Goal: Transaction & Acquisition: Obtain resource

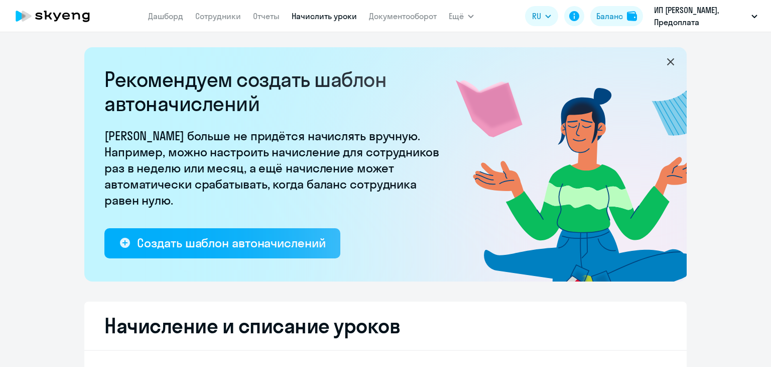
select select "10"
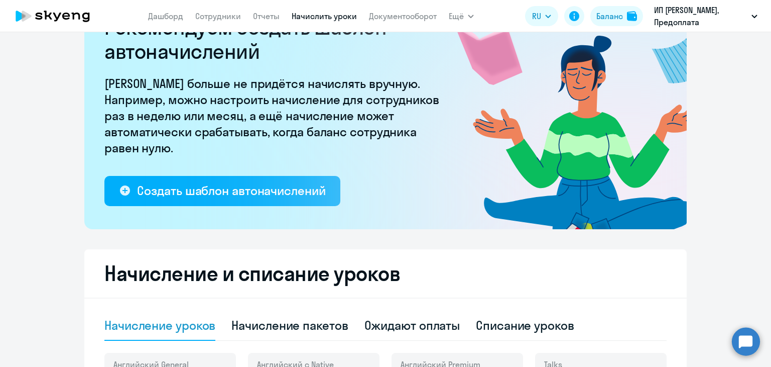
scroll to position [251, 0]
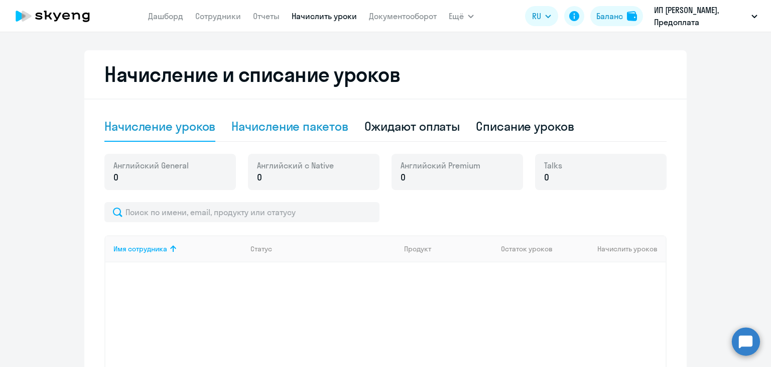
click at [312, 130] on div "Начисление пакетов" at bounding box center [289, 126] width 116 height 16
select select "10"
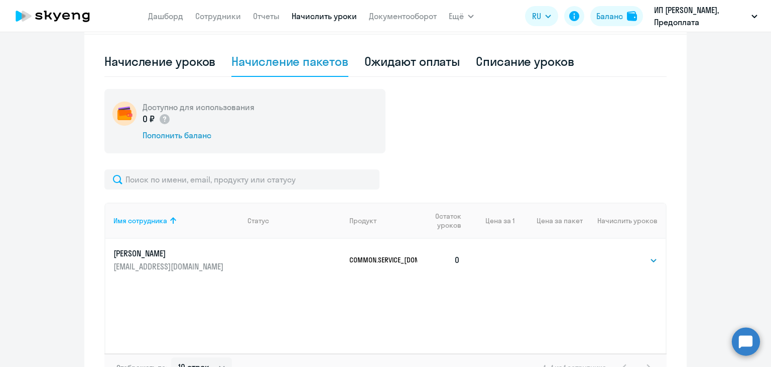
scroll to position [387, 0]
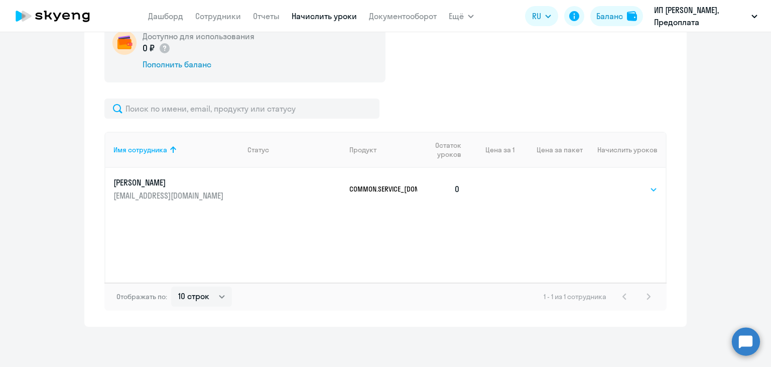
click at [646, 187] on select "Выбрать 24 36 48 72 96 108 144 192" at bounding box center [637, 189] width 41 height 12
select select "192"
click at [617, 183] on select "Выбрать 24 36 48 72 96 108 144 192" at bounding box center [637, 189] width 41 height 12
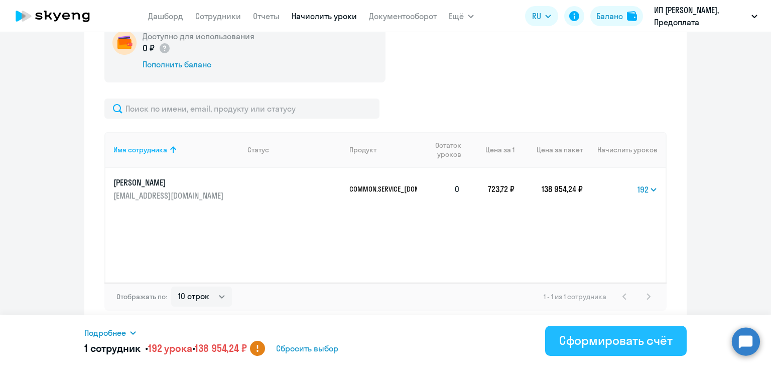
click at [613, 338] on div "Сформировать счёт" at bounding box center [615, 340] width 113 height 16
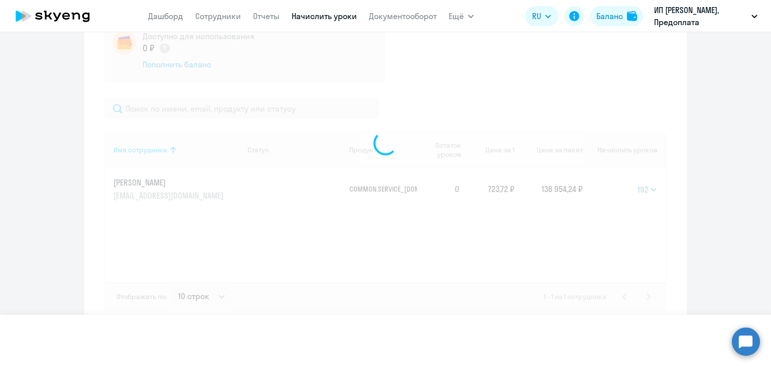
select select
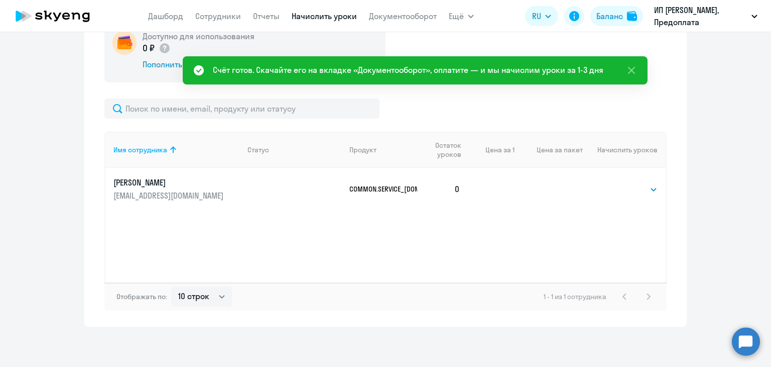
click at [409, 22] on app-menu-item-link "Документооборот" at bounding box center [403, 16] width 68 height 13
click at [410, 21] on link "Документооборот" at bounding box center [403, 16] width 68 height 10
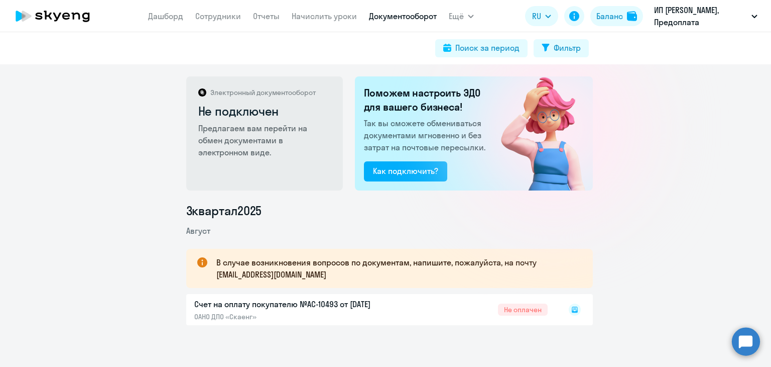
click at [572, 309] on rect at bounding box center [575, 309] width 12 height 12
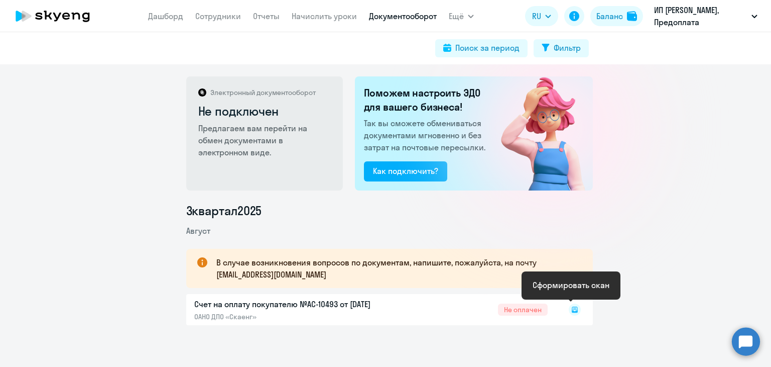
click at [572, 310] on icon at bounding box center [575, 309] width 6 height 6
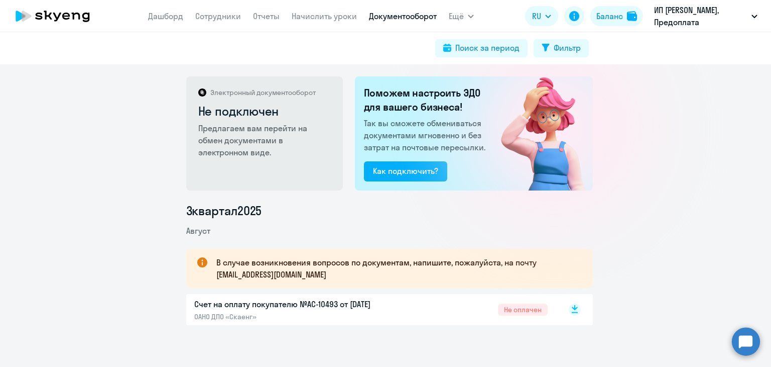
click at [570, 311] on rect at bounding box center [575, 309] width 12 height 12
